Goal: Task Accomplishment & Management: Use online tool/utility

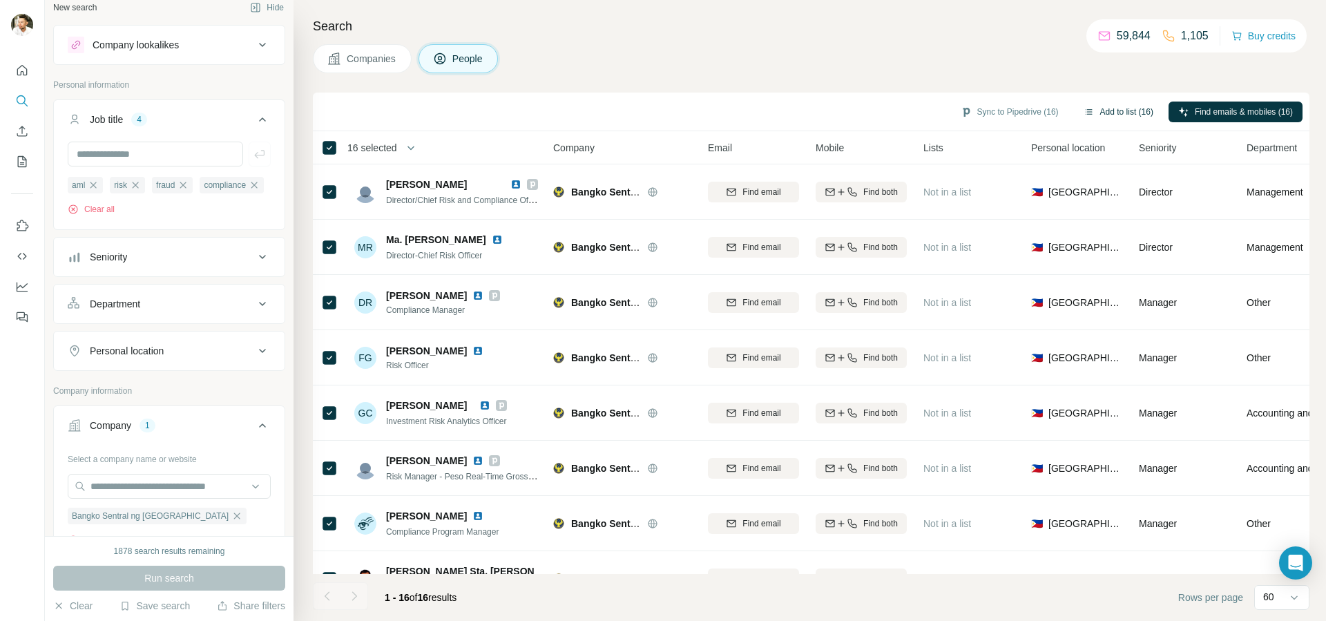
click at [1127, 113] on button "Add to list (16)" at bounding box center [1118, 112] width 89 height 21
click at [1119, 113] on button "Add to list (16)" at bounding box center [1118, 112] width 89 height 21
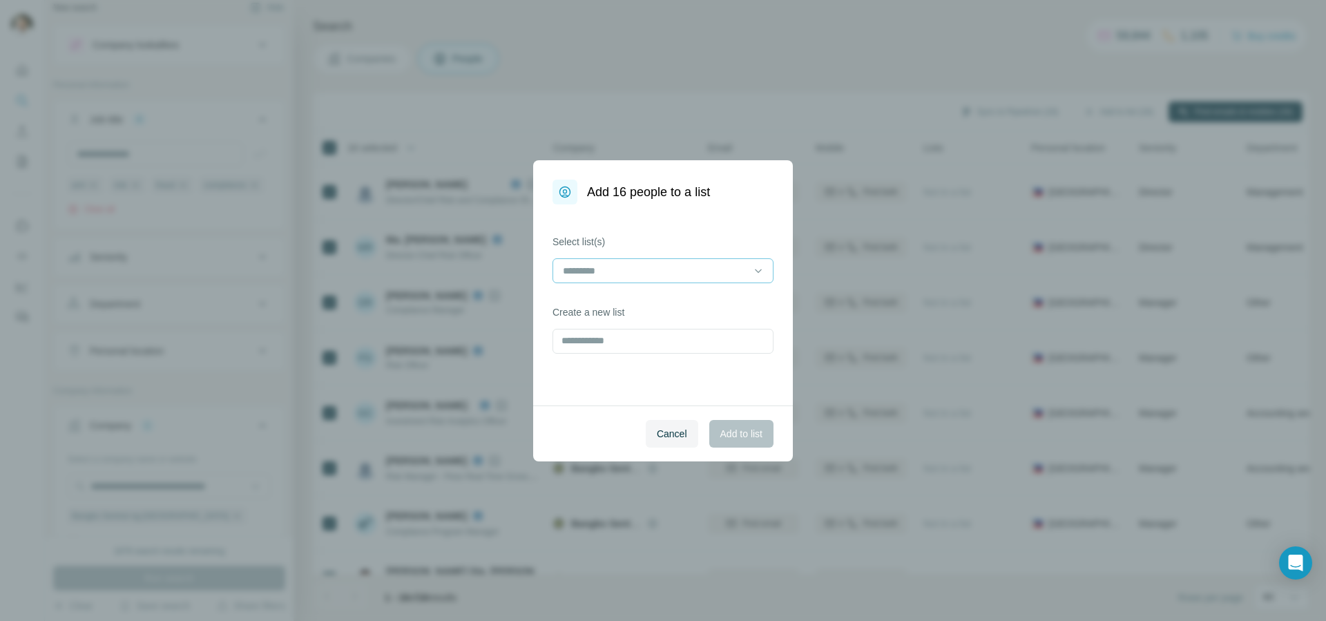
click at [573, 274] on input at bounding box center [654, 270] width 186 height 15
click at [730, 217] on div "Select list(s) Create a new list" at bounding box center [663, 304] width 260 height 201
click at [619, 338] on input "text" at bounding box center [662, 341] width 221 height 25
type input "*"
type input "***"
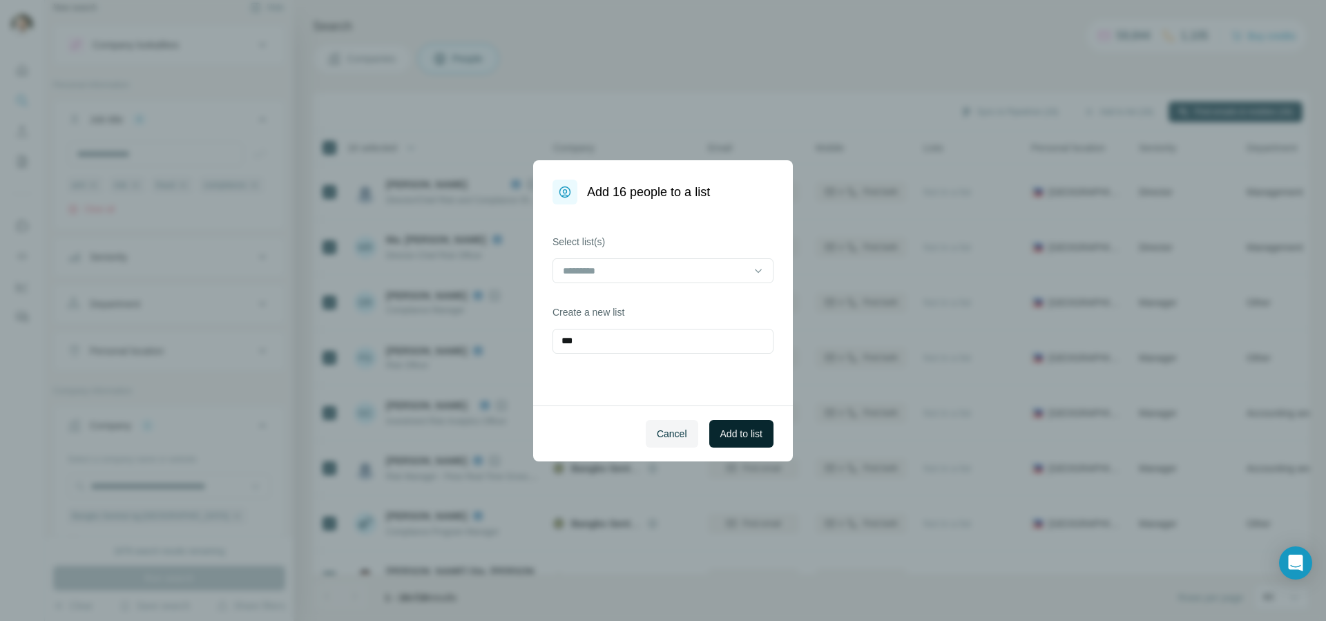
click at [741, 441] on button "Add to list" at bounding box center [741, 434] width 64 height 28
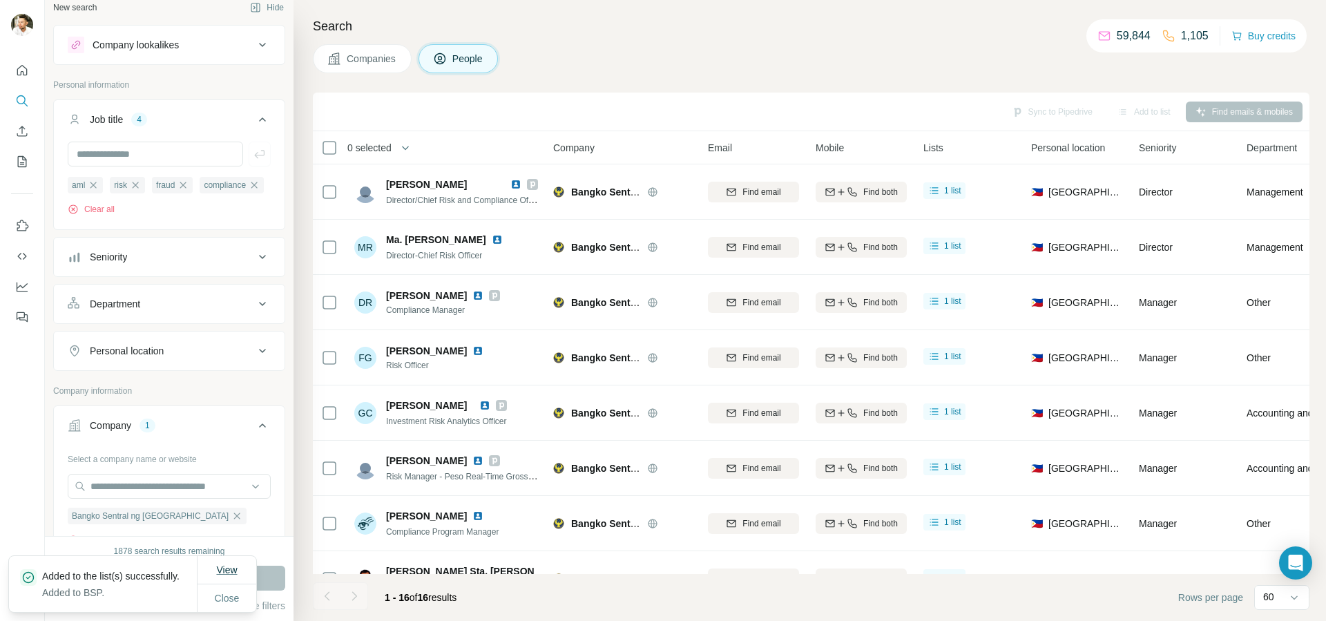
click at [221, 566] on span "View" at bounding box center [226, 569] width 21 height 11
